Goal: Task Accomplishment & Management: Use online tool/utility

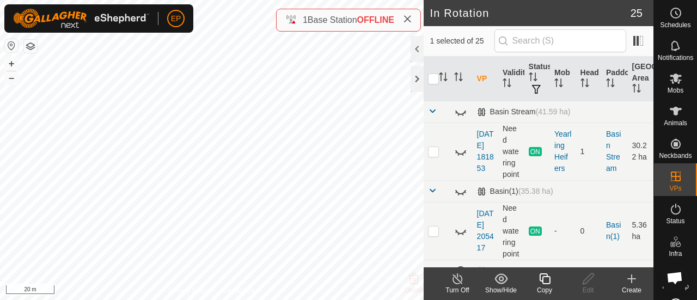
click at [546, 279] on icon at bounding box center [545, 278] width 14 height 13
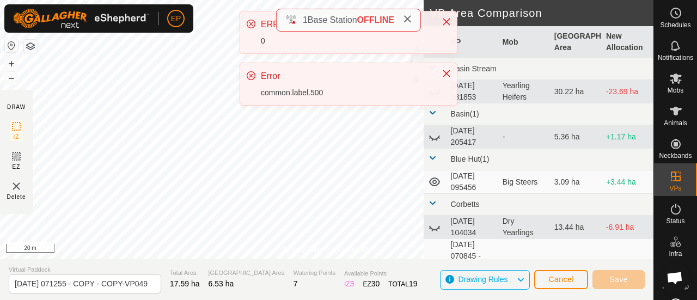
click at [313, 36] on div "EP Schedules Notifications Mobs Animals Neckbands VPs Status Infra Heatmap Help…" at bounding box center [348, 150] width 697 height 300
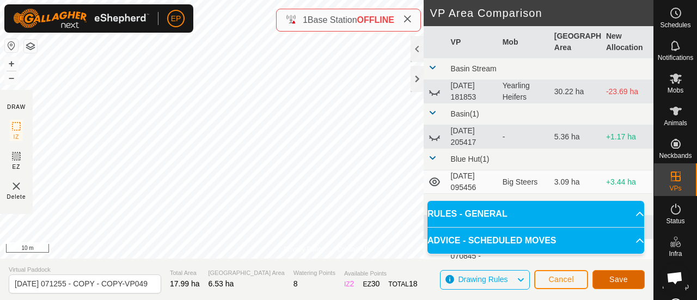
click at [612, 275] on span "Save" at bounding box center [618, 279] width 19 height 9
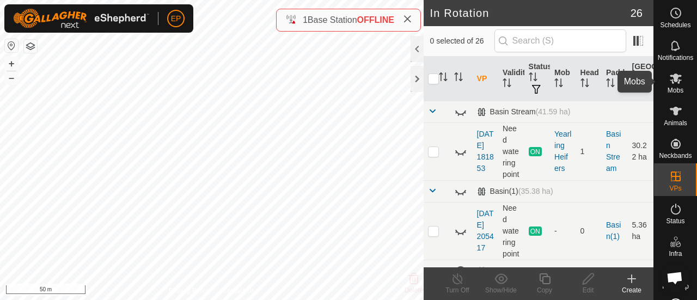
click at [667, 87] on span "Mobs" at bounding box center [675, 90] width 16 height 7
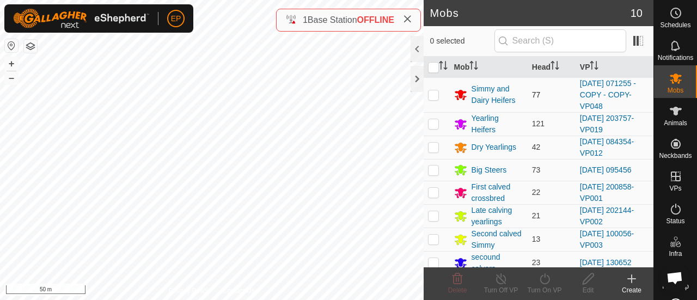
click at [430, 97] on p-checkbox at bounding box center [433, 94] width 11 height 9
checkbox input "true"
click at [544, 276] on icon at bounding box center [544, 278] width 10 height 11
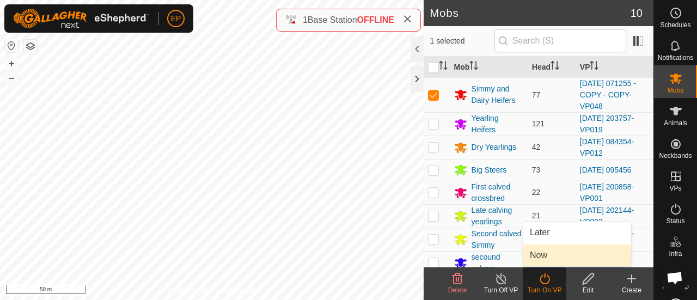
click at [536, 260] on link "Now" at bounding box center [577, 255] width 108 height 22
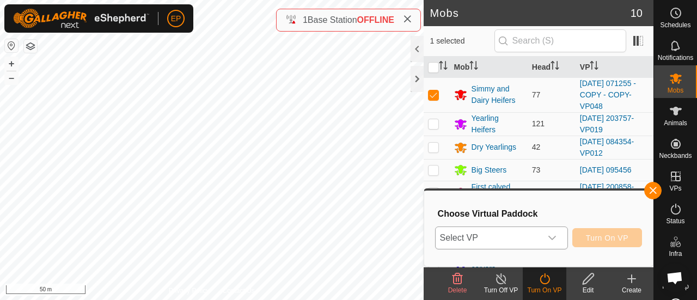
click at [528, 237] on span "Select VP" at bounding box center [488, 238] width 106 height 22
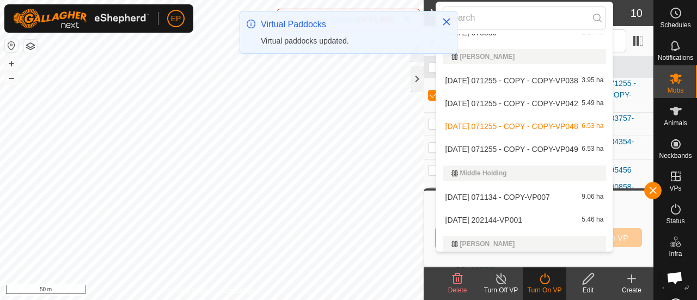
scroll to position [509, 0]
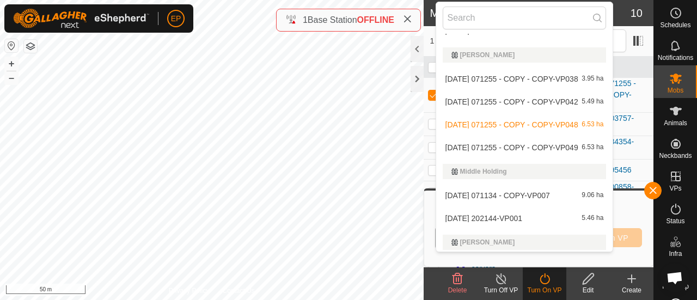
click at [579, 143] on li "[DATE] 071255 - COPY - COPY-VP049 6.53 ha" at bounding box center [524, 148] width 177 height 22
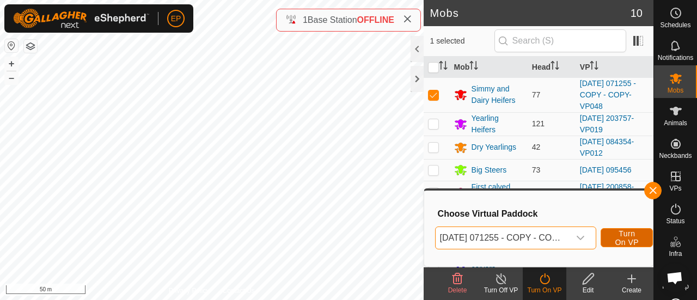
click at [625, 232] on span "Turn On VP" at bounding box center [626, 237] width 25 height 17
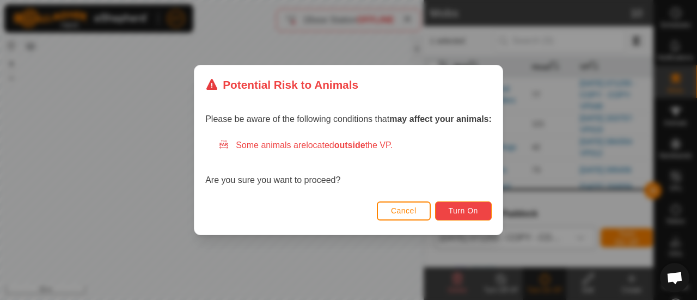
click at [483, 203] on button "Turn On" at bounding box center [463, 210] width 57 height 19
